Goal: Use online tool/utility: Utilize a website feature to perform a specific function

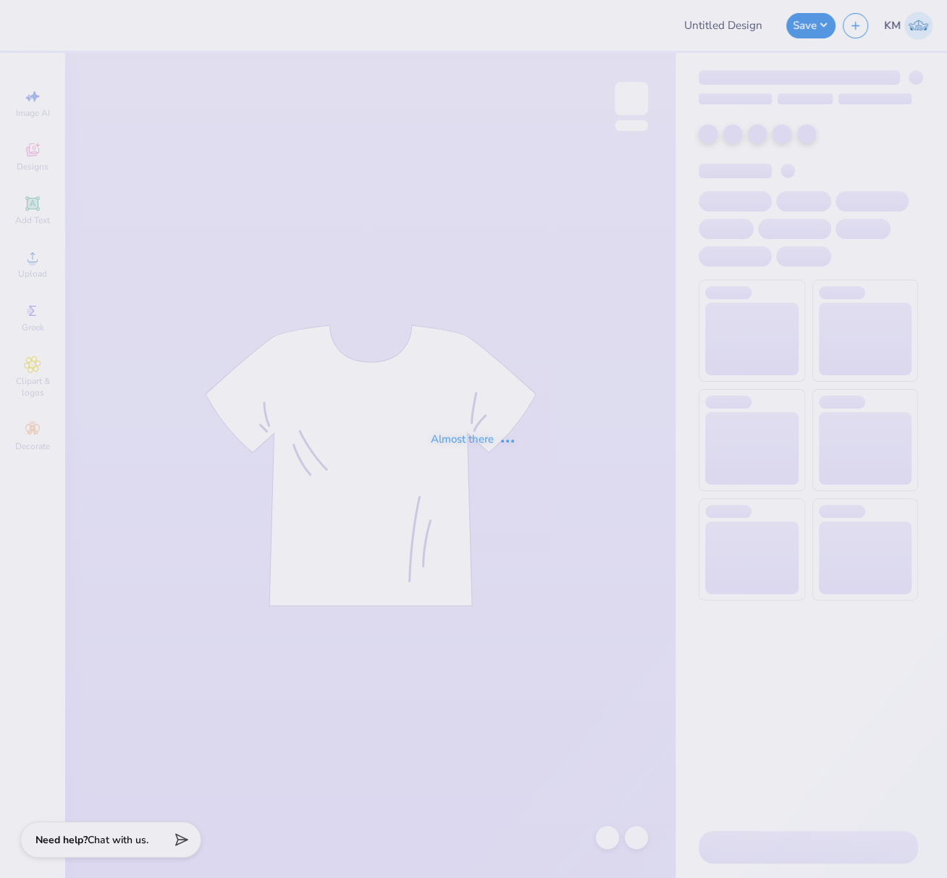
type input "FPS239604"
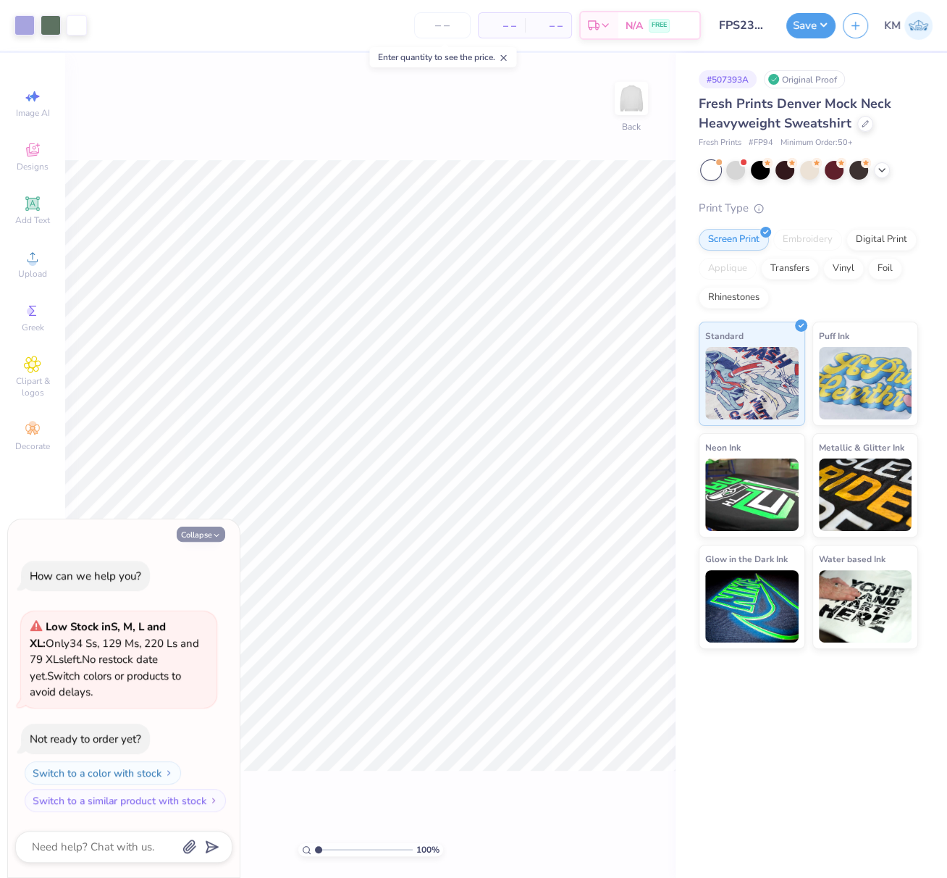
click at [198, 536] on button "Collapse" at bounding box center [201, 534] width 49 height 15
type textarea "x"
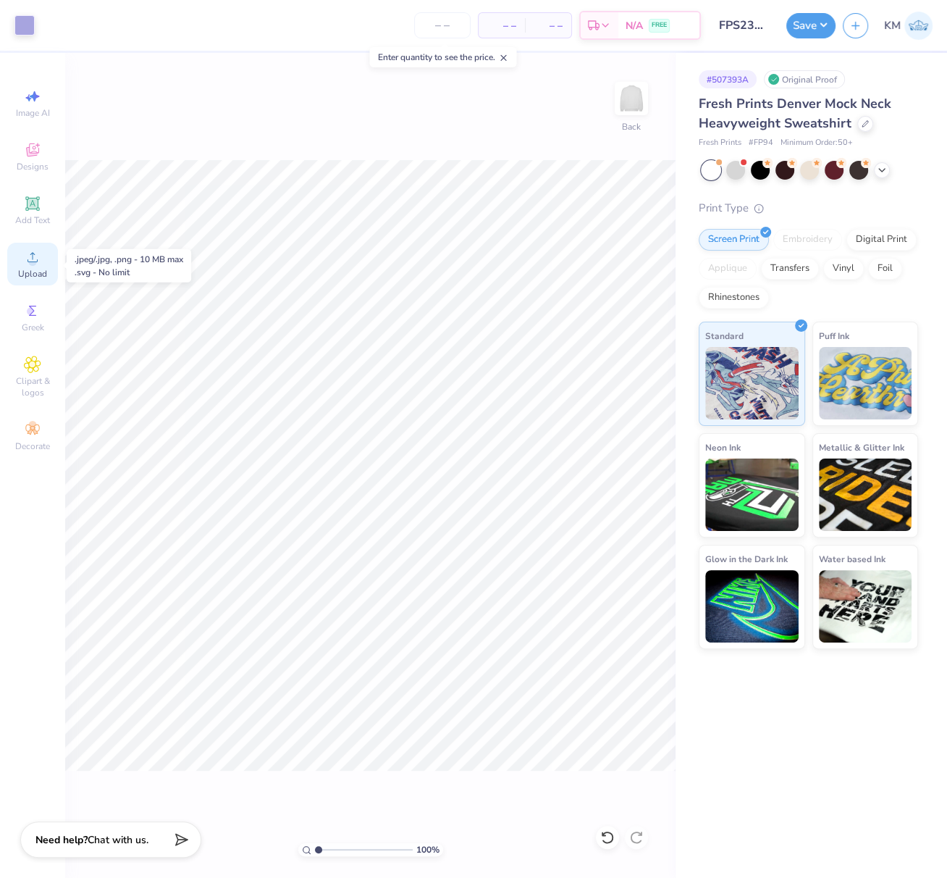
click at [30, 264] on circle at bounding box center [32, 262] width 8 height 8
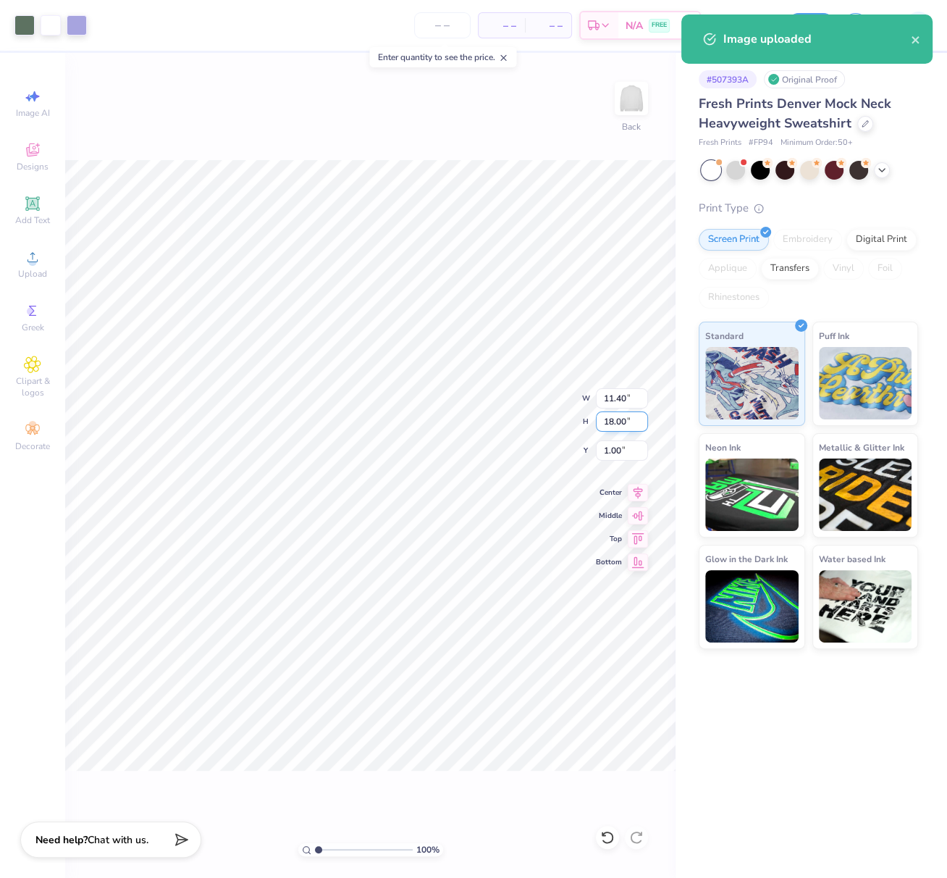
drag, startPoint x: 603, startPoint y: 418, endPoint x: 626, endPoint y: 423, distance: 23.7
click at [624, 423] on input "18.00" at bounding box center [622, 421] width 52 height 20
type input "11"
type input "6.97"
type input "11.00"
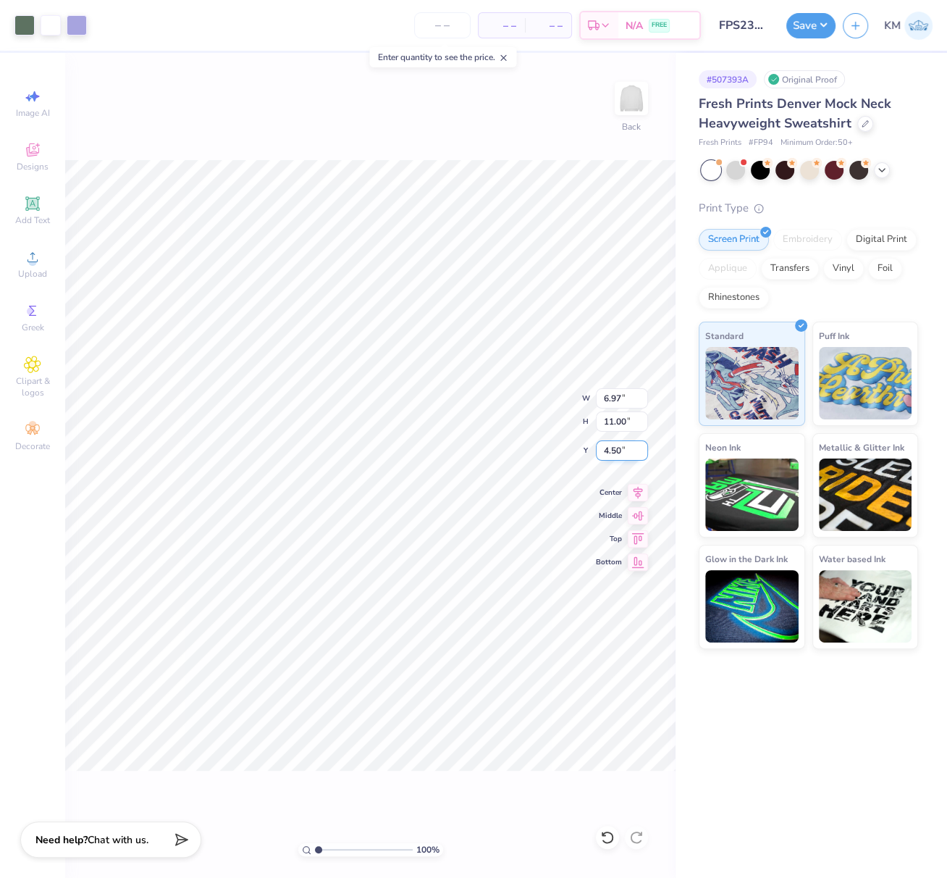
type input "3.00"
click at [640, 487] on icon at bounding box center [638, 490] width 20 height 17
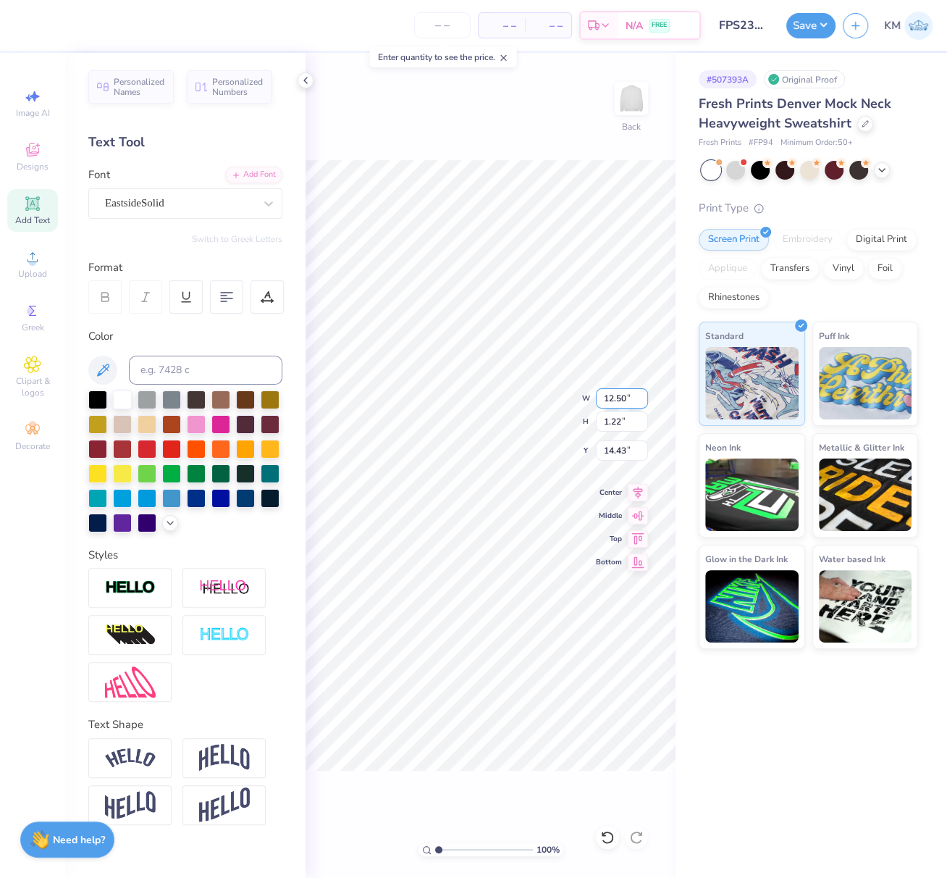
drag, startPoint x: 603, startPoint y: 399, endPoint x: 626, endPoint y: 402, distance: 23.4
click at [626, 400] on input "12.50" at bounding box center [622, 398] width 52 height 20
type input "12.00"
type input "1.17"
type input "14.46"
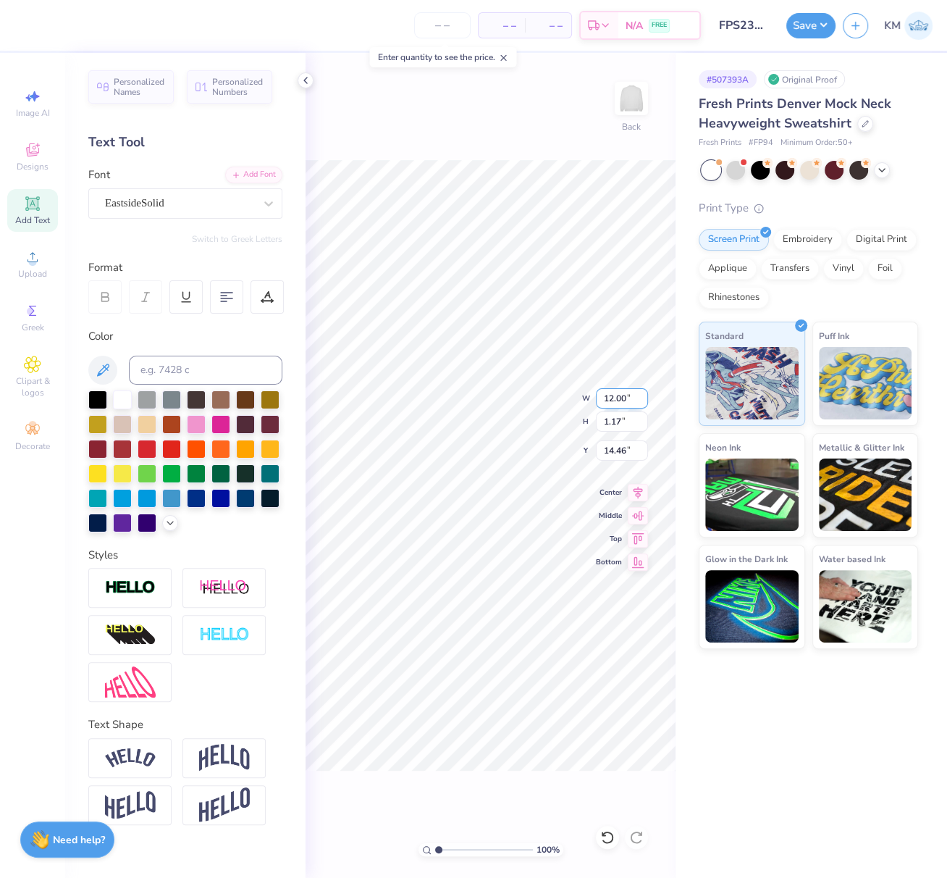
drag, startPoint x: 603, startPoint y: 396, endPoint x: 626, endPoint y: 402, distance: 23.9
click at [626, 401] on input "12.00" at bounding box center [622, 398] width 52 height 20
type input "11.50"
type input "1.12"
type input "14.48"
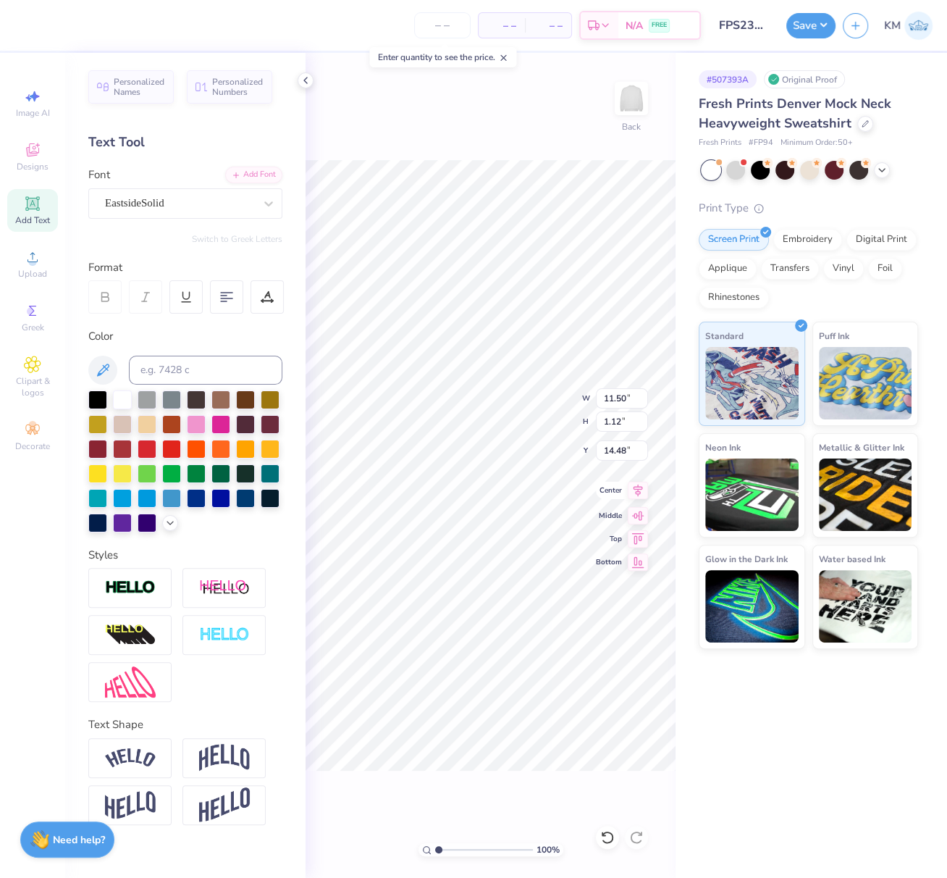
click at [637, 493] on icon at bounding box center [638, 491] width 9 height 12
click at [640, 488] on icon at bounding box center [638, 491] width 9 height 12
click at [827, 25] on button "Save" at bounding box center [811, 23] width 49 height 25
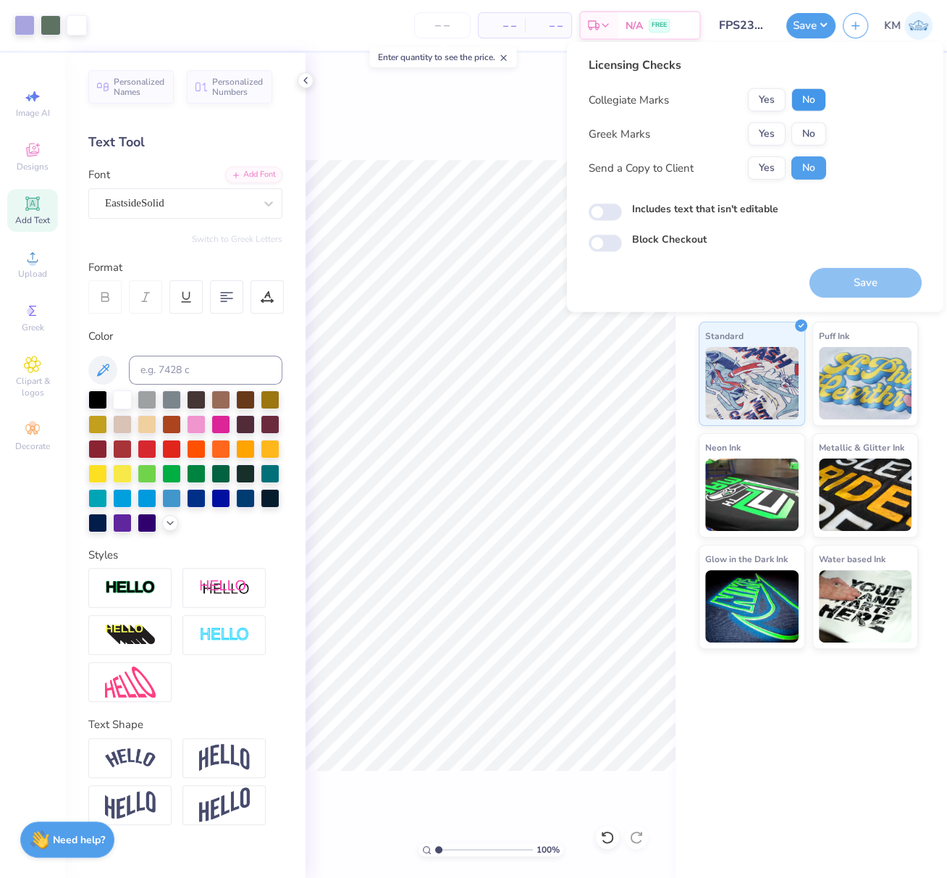
click at [817, 104] on button "No" at bounding box center [809, 99] width 35 height 23
click at [764, 135] on button "Yes" at bounding box center [767, 133] width 38 height 23
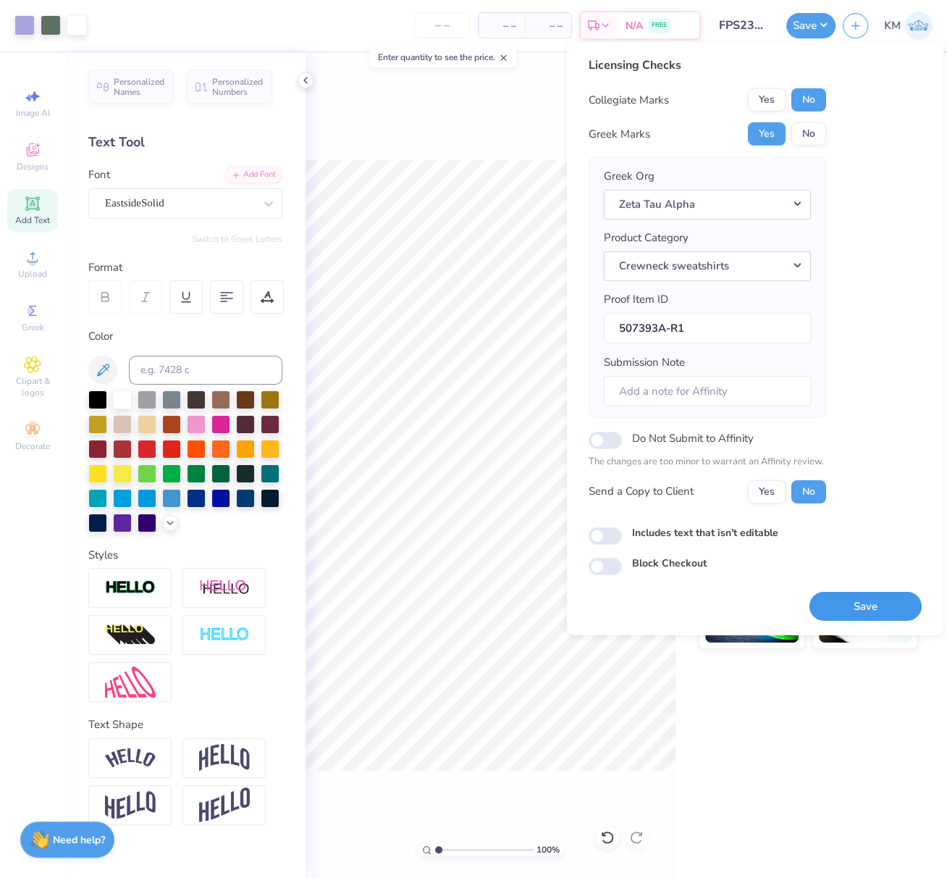
click at [865, 601] on button "Save" at bounding box center [866, 606] width 112 height 30
